Goal: Navigation & Orientation: Find specific page/section

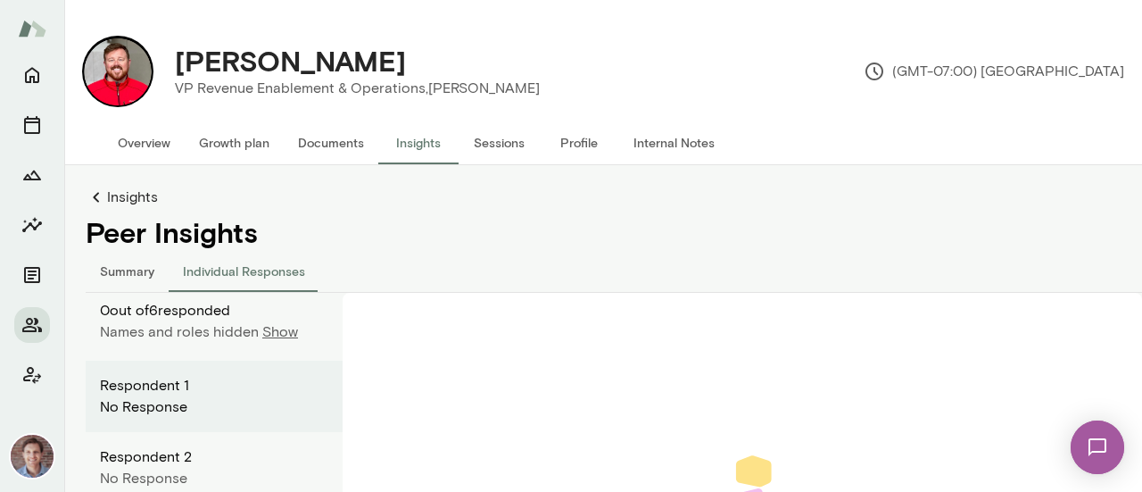
scroll to position [220, 0]
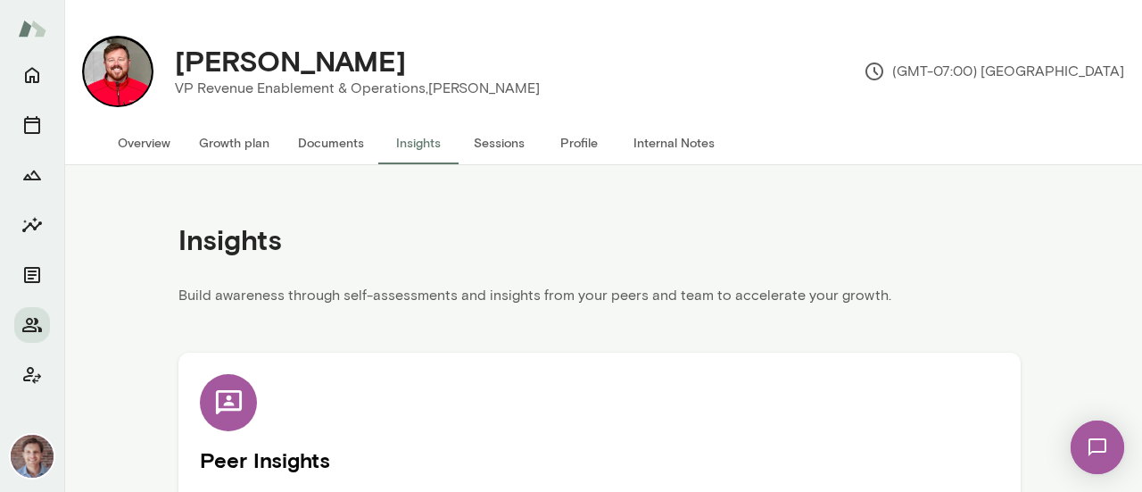
click at [323, 134] on button "Documents" at bounding box center [331, 142] width 95 height 43
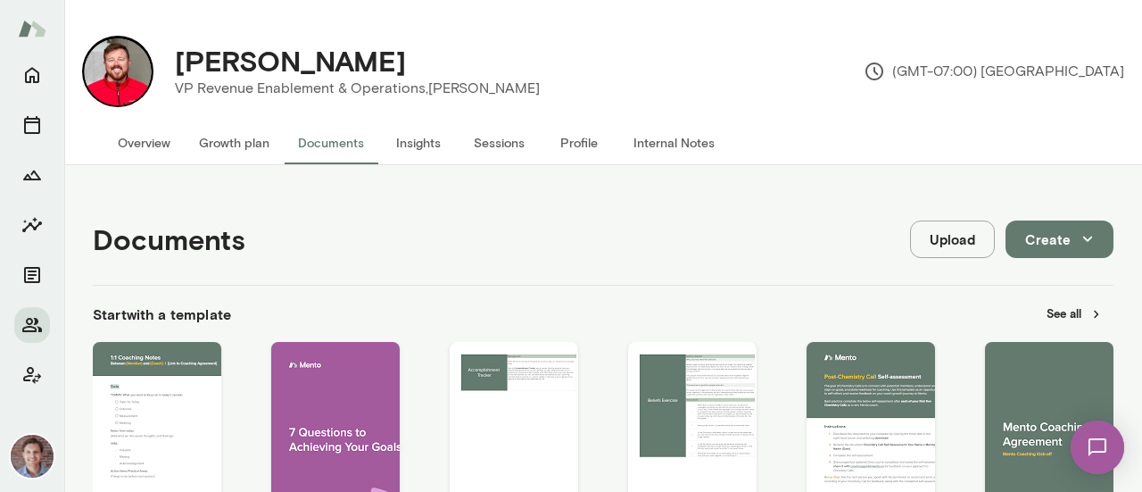
click at [148, 147] on button "Overview" at bounding box center [144, 142] width 81 height 43
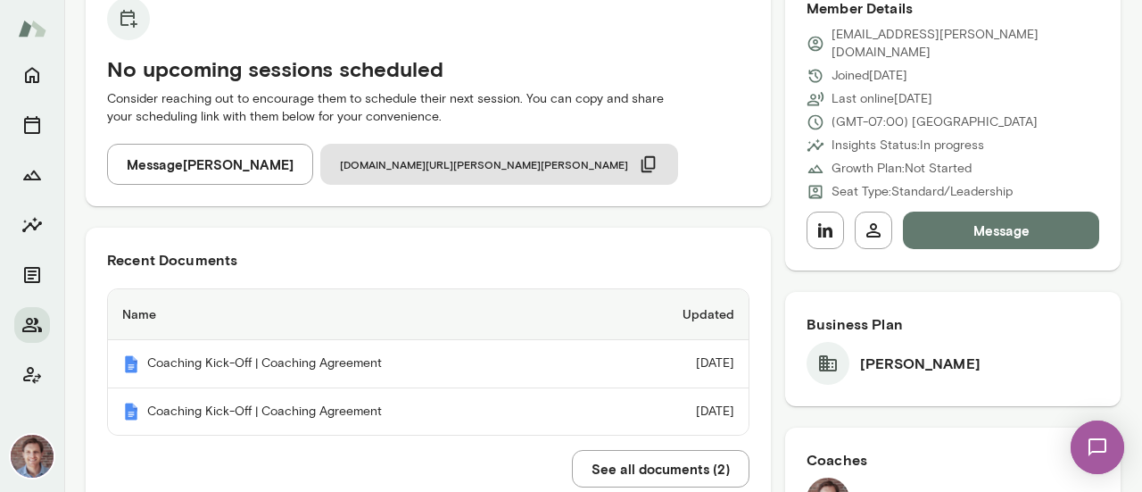
scroll to position [250, 0]
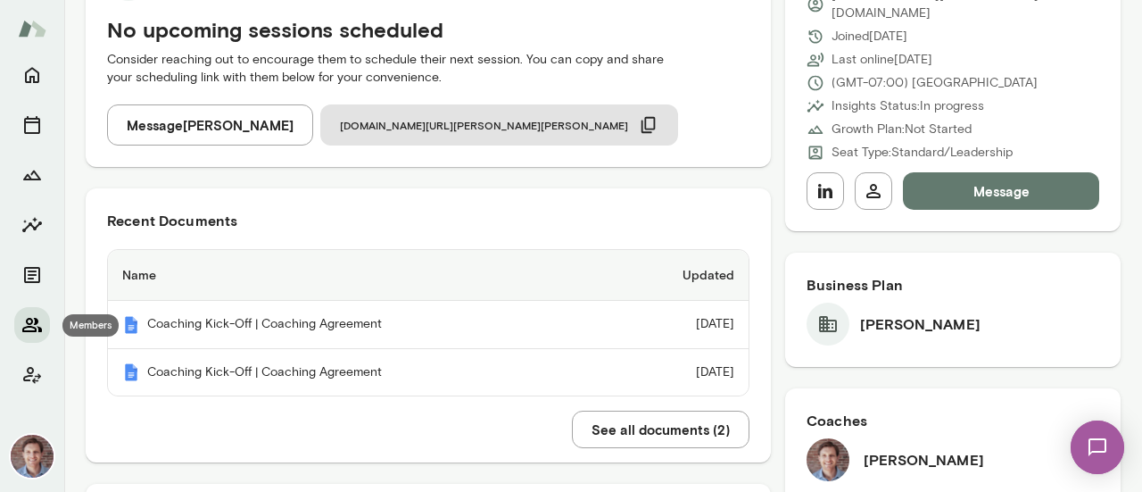
click at [28, 322] on icon "Members" at bounding box center [32, 325] width 20 height 14
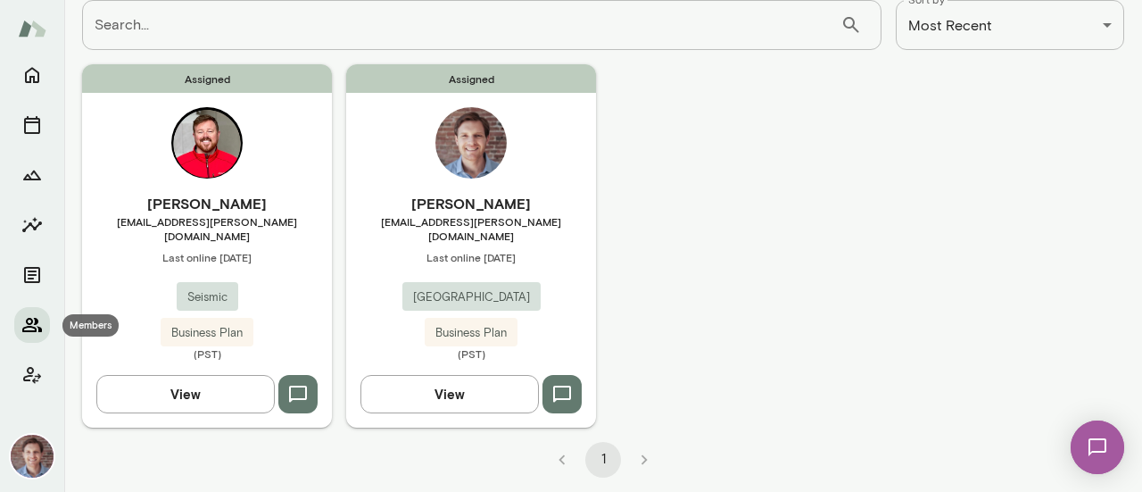
scroll to position [104, 0]
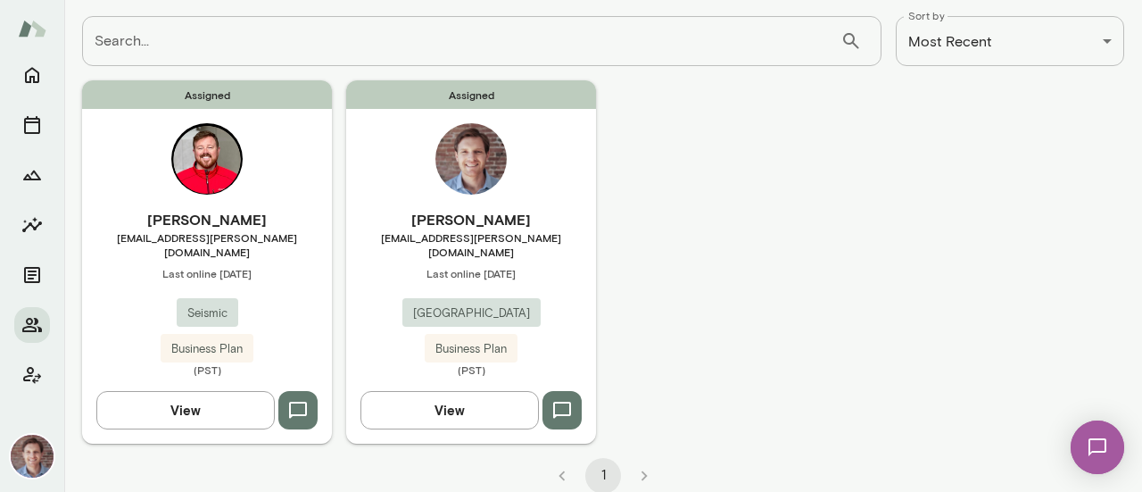
click at [491, 99] on span "Assigned" at bounding box center [471, 94] width 250 height 29
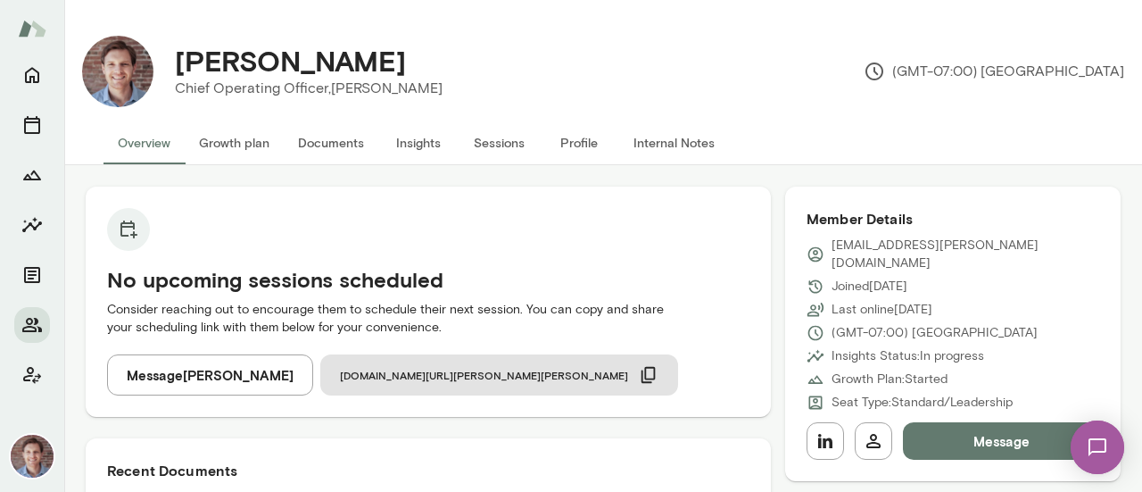
click at [338, 142] on button "Documents" at bounding box center [331, 142] width 95 height 43
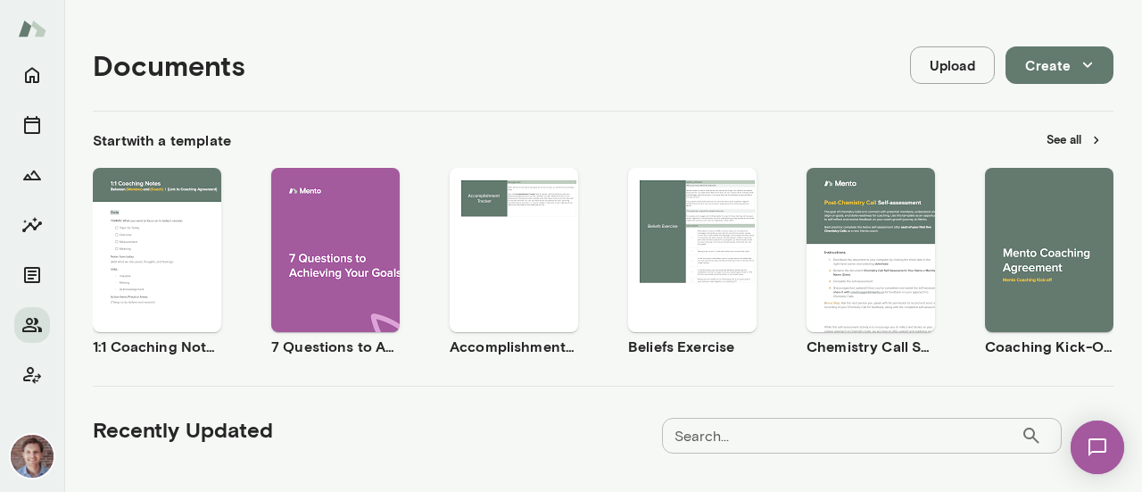
scroll to position [286, 0]
